Goal: Participate in discussion: Engage in conversation with other users on a specific topic

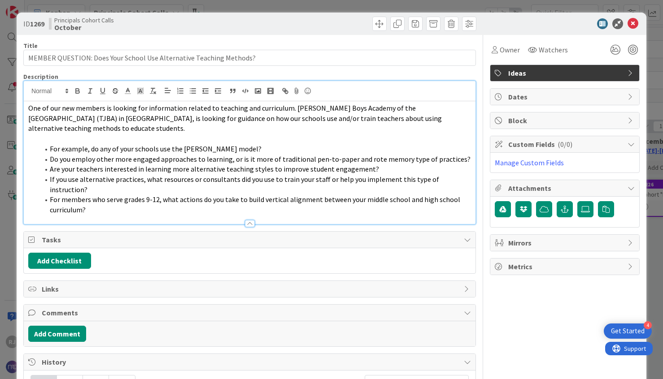
scroll to position [329, 126]
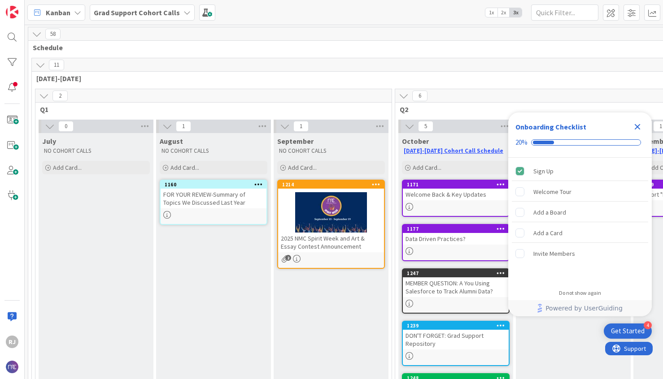
click at [122, 12] on b "Grad Support Cohort Calls" at bounding box center [137, 12] width 86 height 9
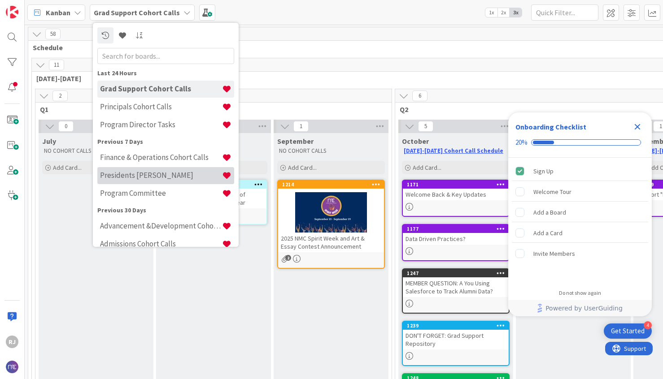
click at [124, 172] on h4 "Presidents [PERSON_NAME]" at bounding box center [161, 175] width 122 height 9
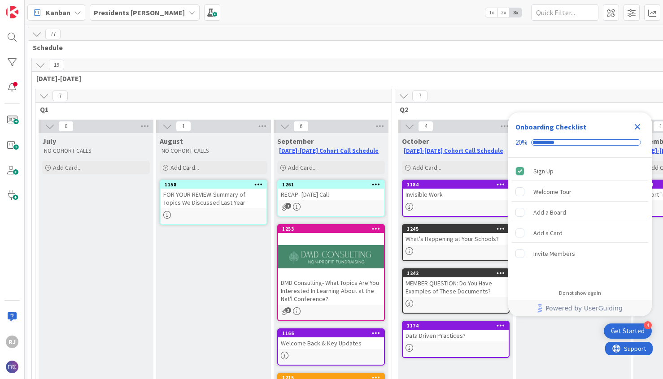
click at [638, 126] on icon "Close Checklist" at bounding box center [637, 127] width 6 height 6
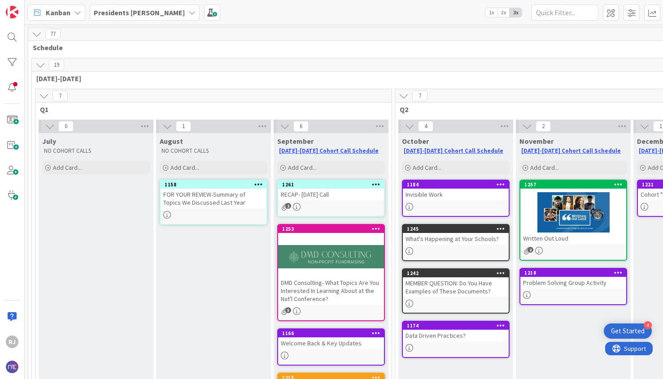
click at [310, 286] on div "DMD Consulting- What Topics Are You Interested In Learning About at the Nat'l C…" at bounding box center [331, 291] width 106 height 28
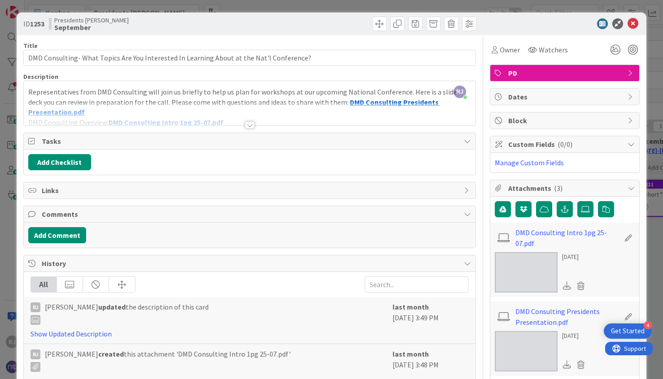
click at [250, 124] on div at bounding box center [250, 125] width 10 height 7
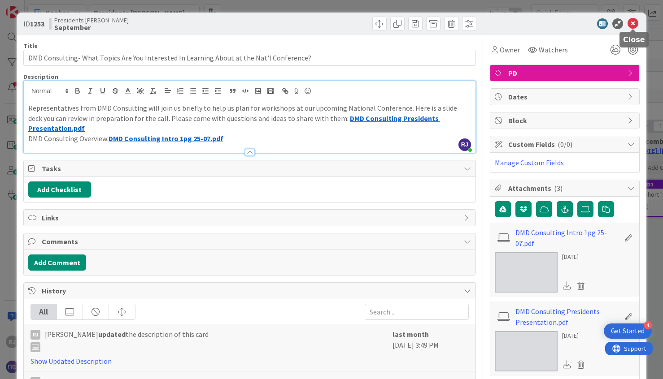
click at [636, 24] on icon at bounding box center [632, 23] width 11 height 11
